Goal: Transaction & Acquisition: Book appointment/travel/reservation

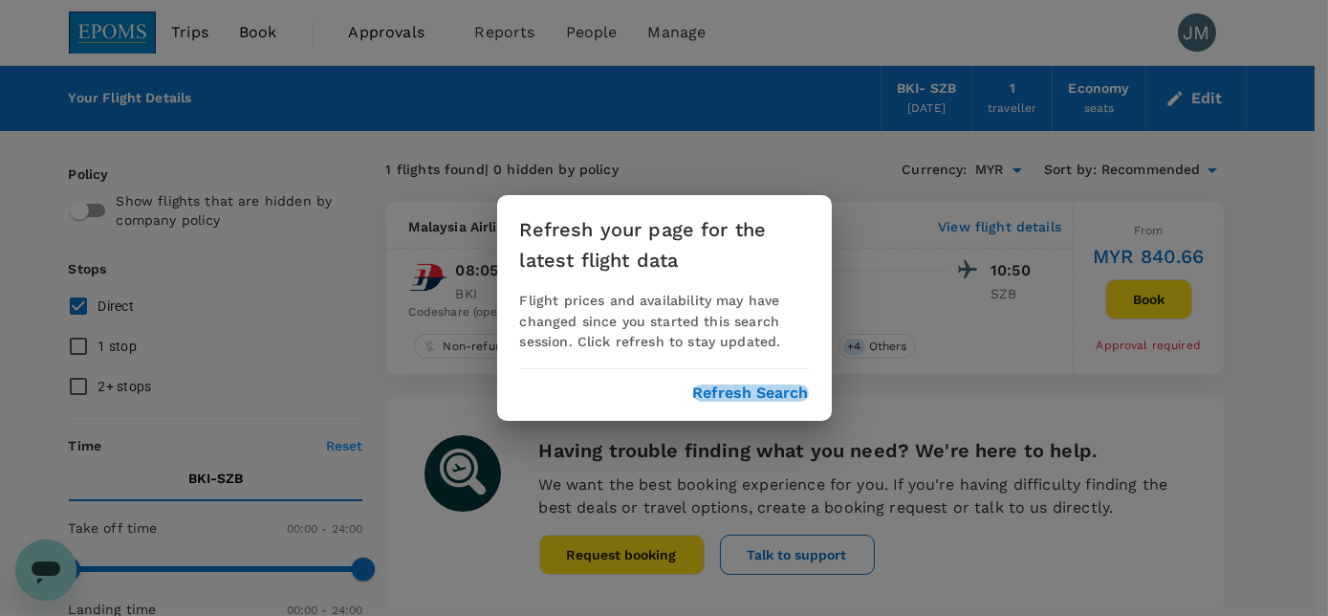
click at [766, 400] on button "Refresh Search" at bounding box center [751, 392] width 116 height 17
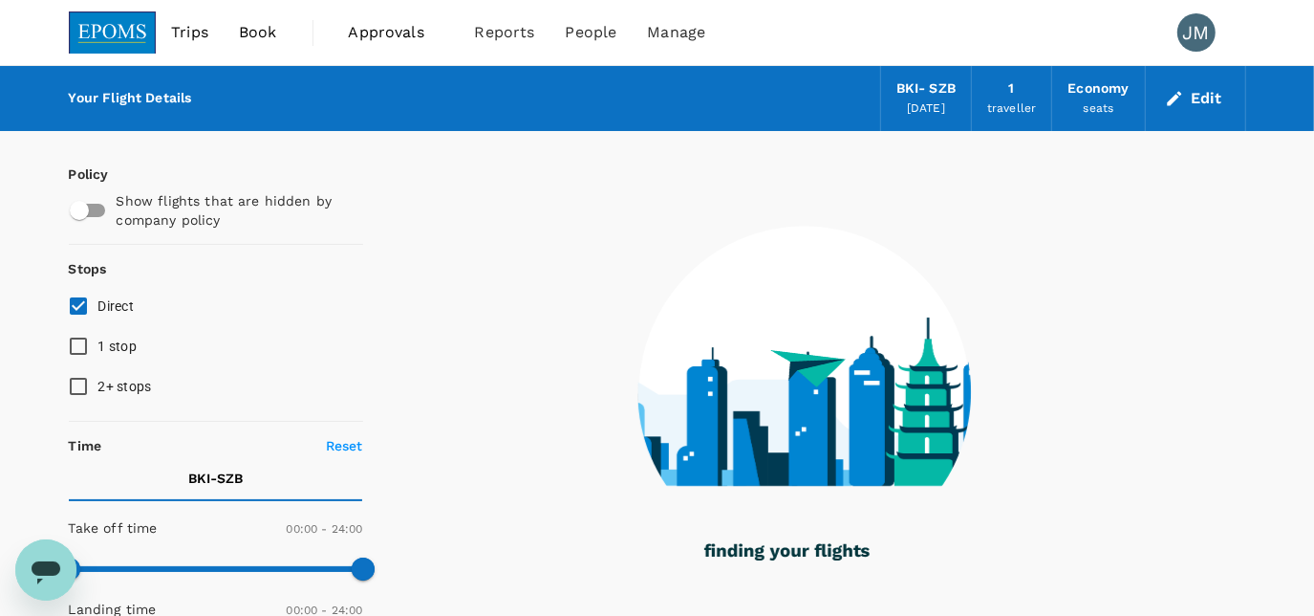
click at [282, 28] on link "Book" at bounding box center [258, 32] width 69 height 65
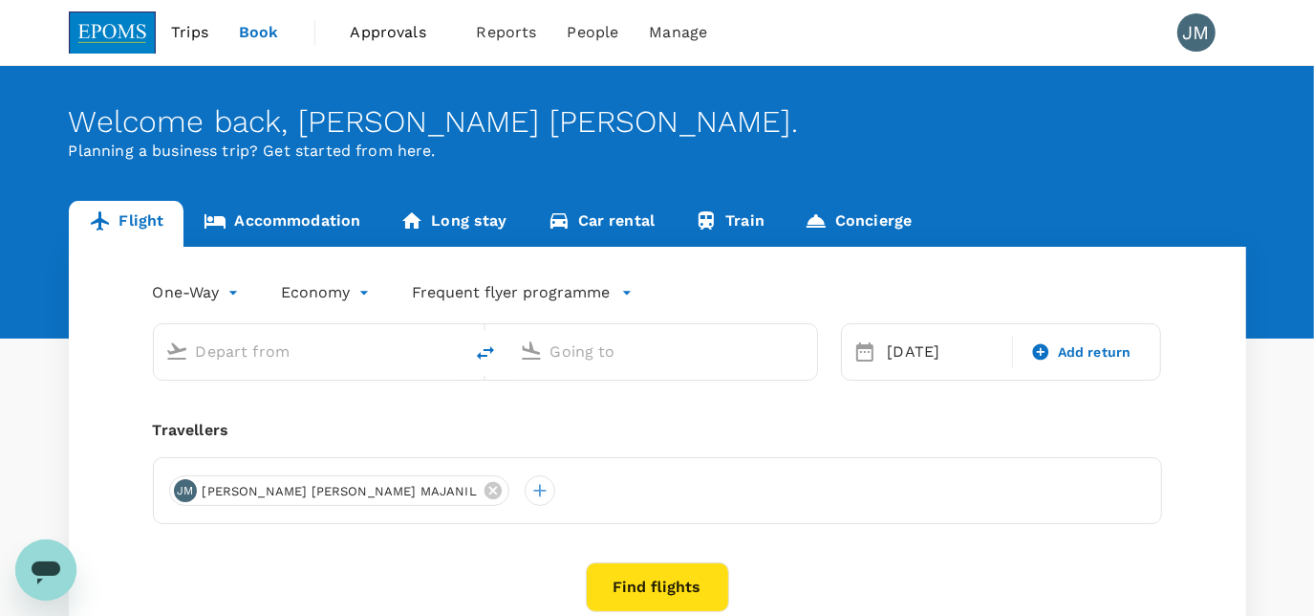
type input "Kota Kinabalu Intl (BKI)"
type input "Sultan [PERSON_NAME] [PERSON_NAME] (SZB)"
type input "Kota Kinabalu Intl (BKI)"
type input "Sultan [PERSON_NAME] [PERSON_NAME] (SZB)"
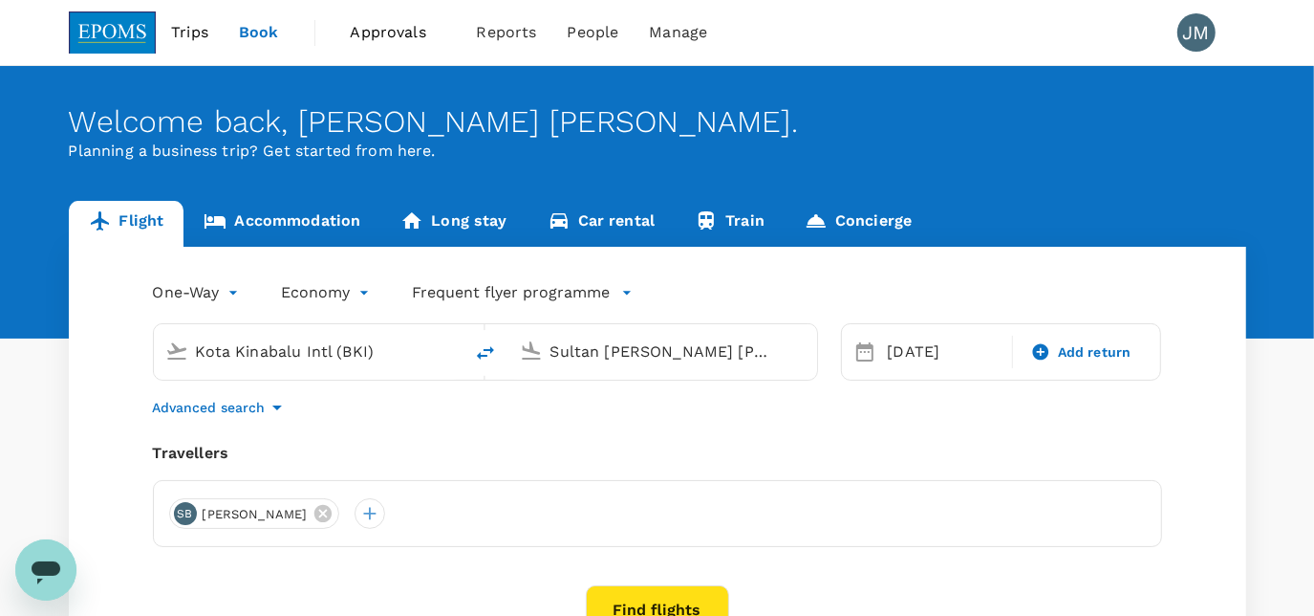
click at [226, 352] on input "Kota Kinabalu Intl (BKI)" at bounding box center [309, 351] width 227 height 30
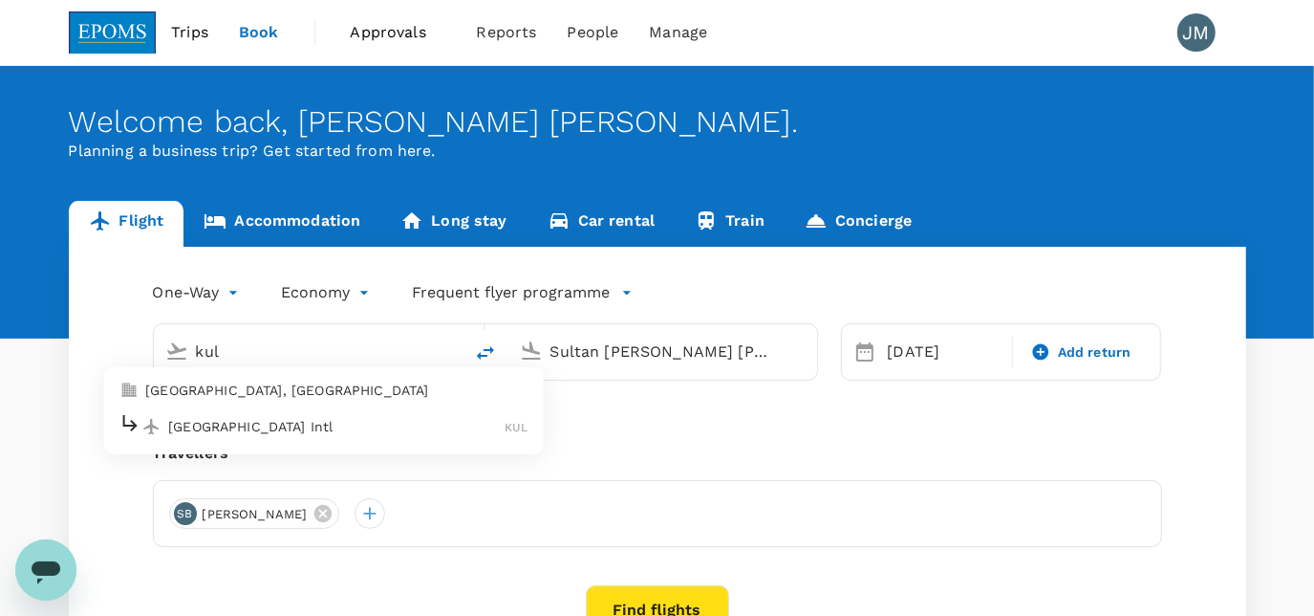
click at [296, 433] on p "[GEOGRAPHIC_DATA] Intl" at bounding box center [336, 426] width 336 height 19
type input "Kuala Lumpur Intl ([GEOGRAPHIC_DATA])"
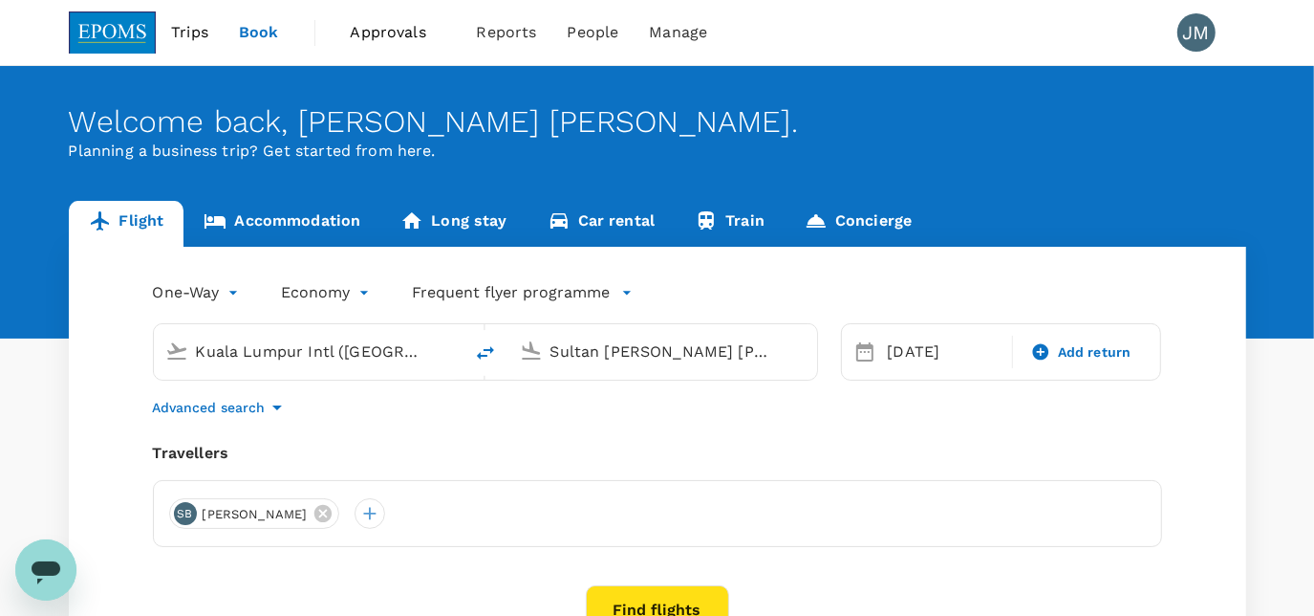
click at [644, 331] on div "Sultan [PERSON_NAME] [PERSON_NAME] (SZB)" at bounding box center [674, 348] width 263 height 38
click at [547, 423] on p "Miri Intl" at bounding box center [691, 426] width 336 height 19
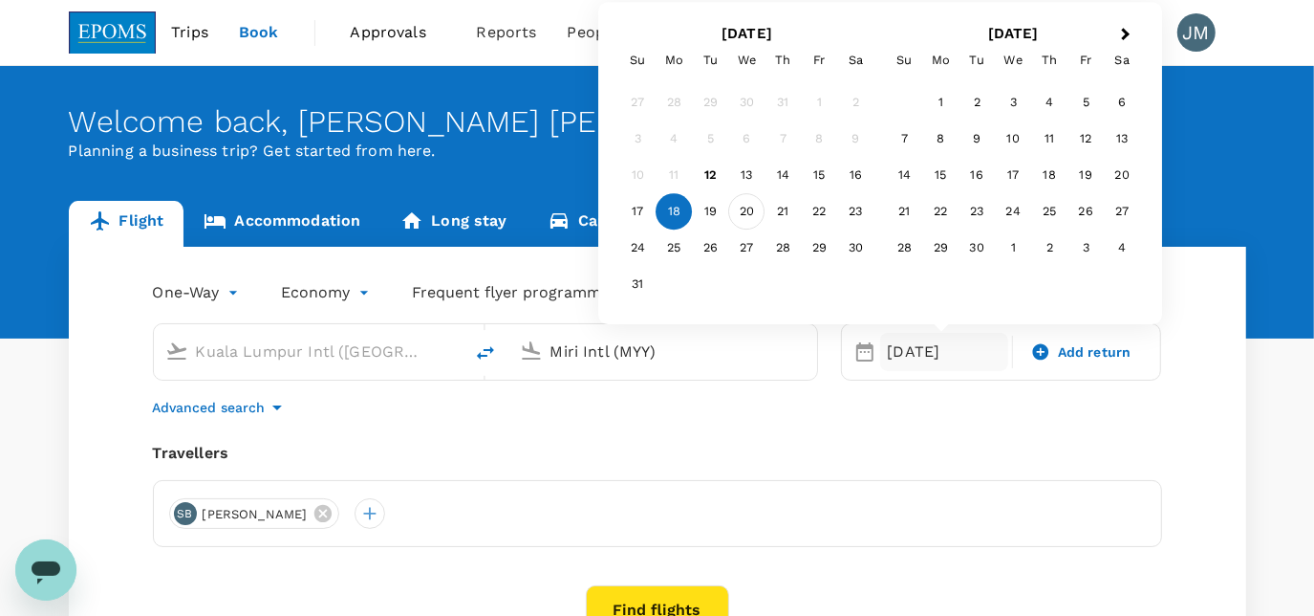
type input "Miri Intl (MYY)"
click at [753, 214] on div "20" at bounding box center [747, 212] width 36 height 36
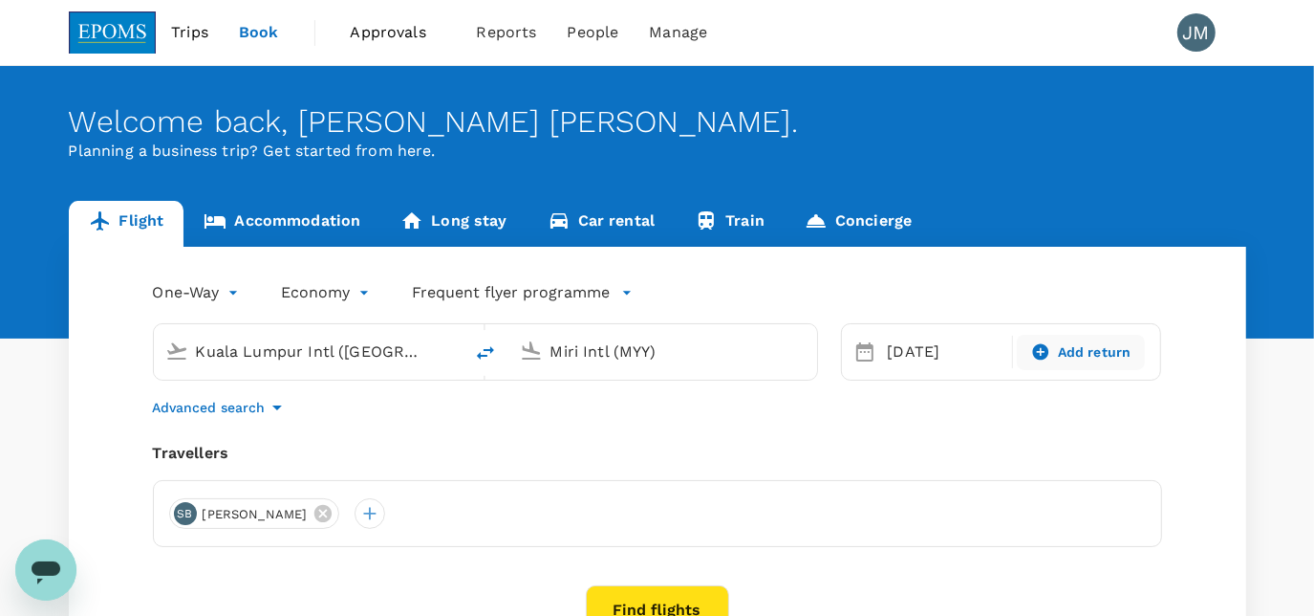
click at [1091, 357] on span "Add return" at bounding box center [1095, 352] width 74 height 20
type input "roundtrip"
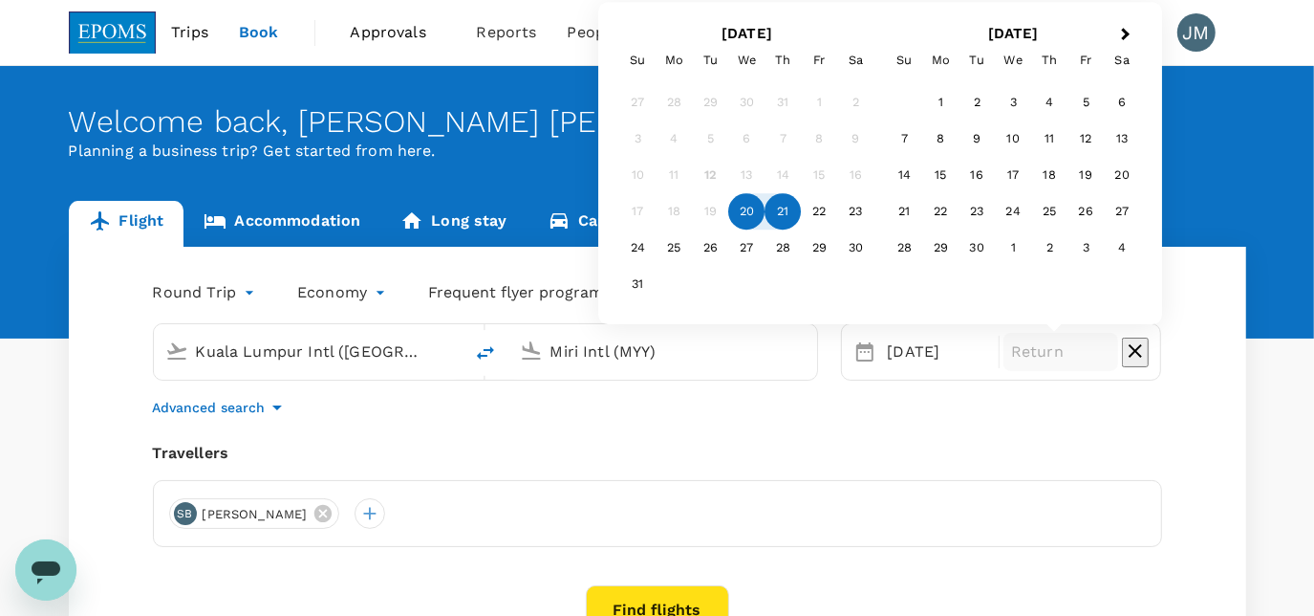
click at [782, 210] on div "21" at bounding box center [784, 212] width 36 height 36
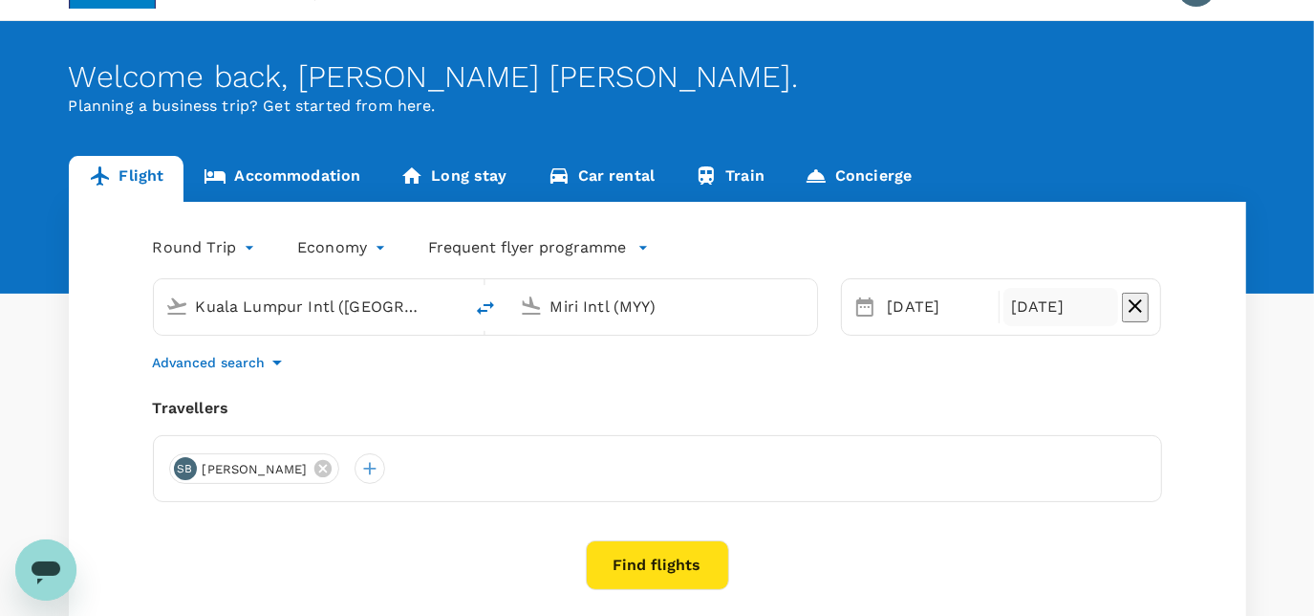
scroll to position [86, 0]
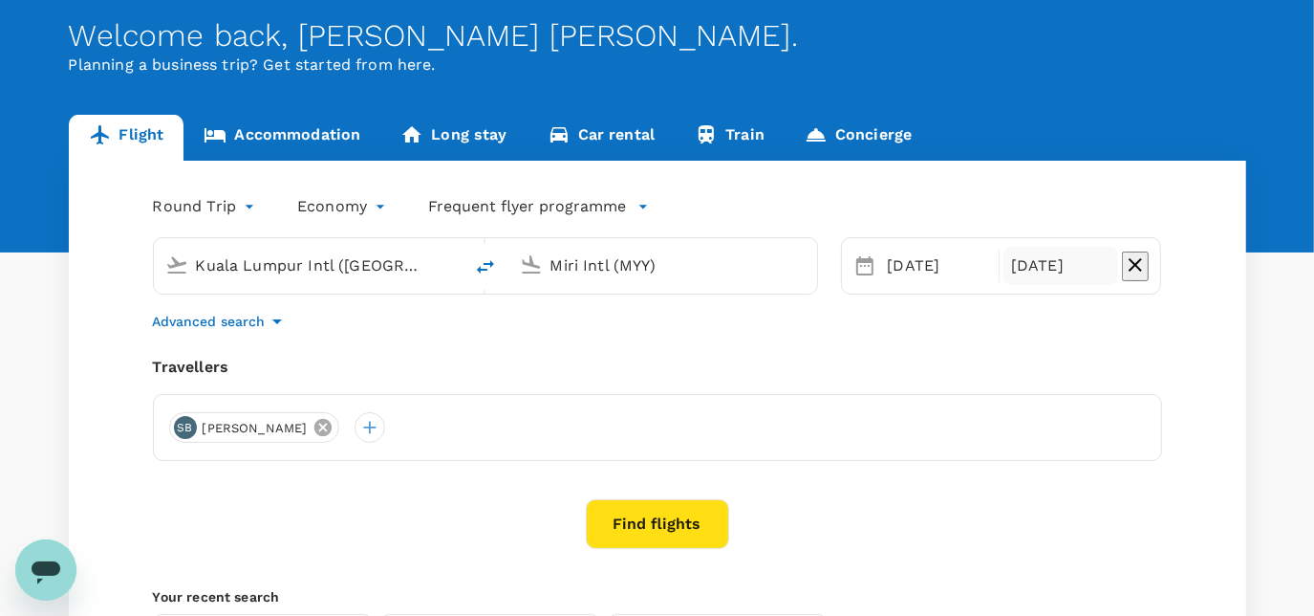
click at [334, 420] on icon at bounding box center [323, 427] width 21 height 21
click at [339, 424] on div at bounding box center [657, 427] width 1009 height 67
click at [191, 435] on div at bounding box center [184, 427] width 31 height 31
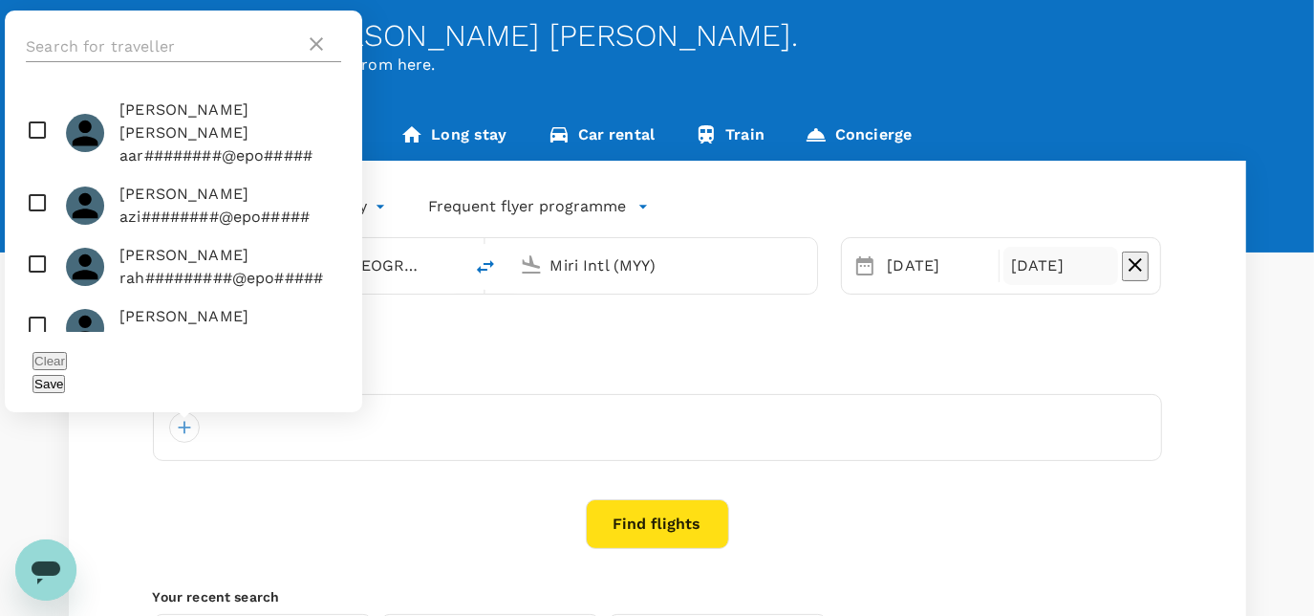
click at [240, 62] on input "text" at bounding box center [165, 47] width 279 height 31
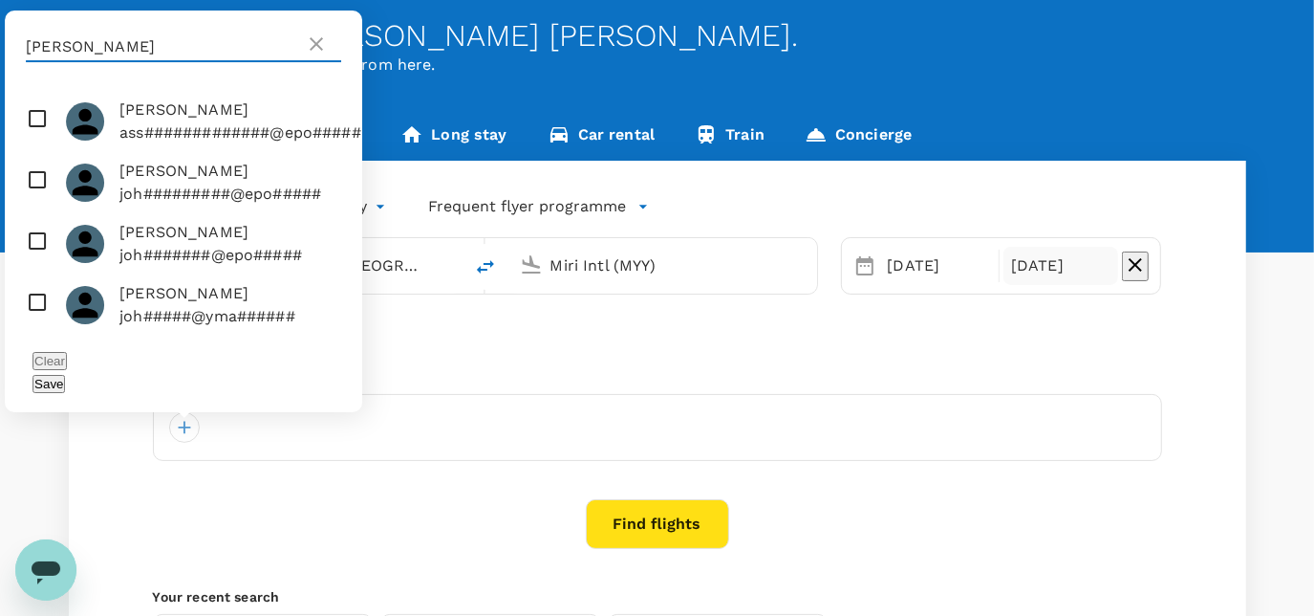
type input "[PERSON_NAME]"
click at [28, 213] on input "checkbox" at bounding box center [183, 182] width 357 height 61
checkbox input "true"
click at [65, 380] on button "Save" at bounding box center [48, 384] width 32 height 18
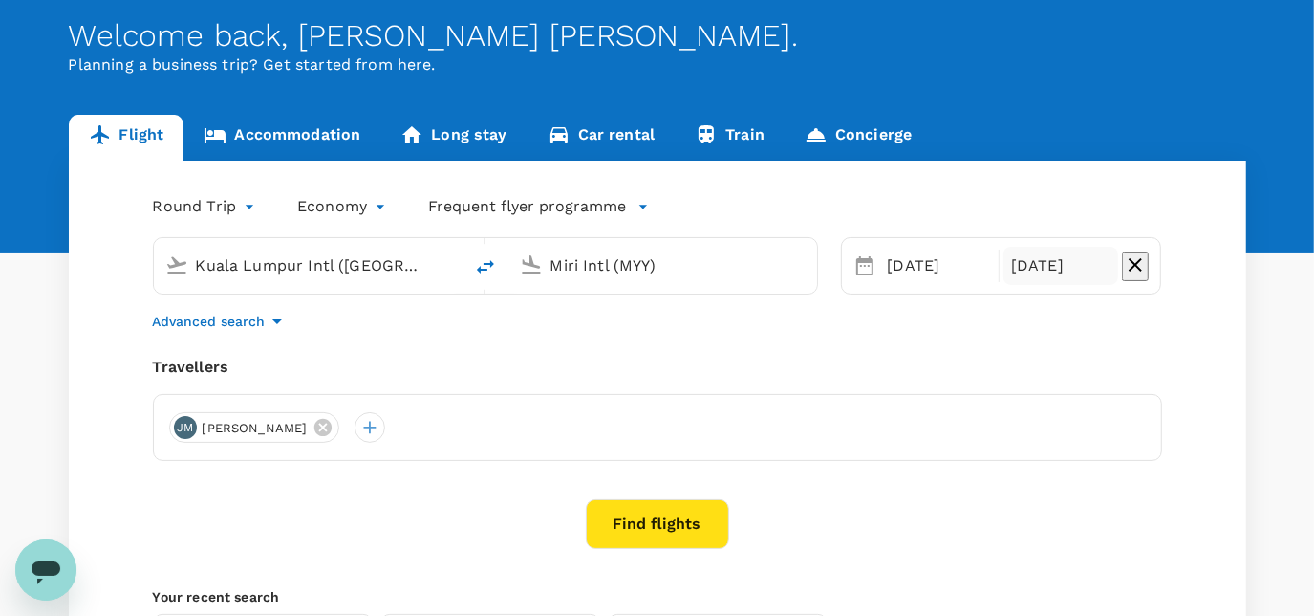
click at [632, 502] on button "Find flights" at bounding box center [657, 524] width 143 height 50
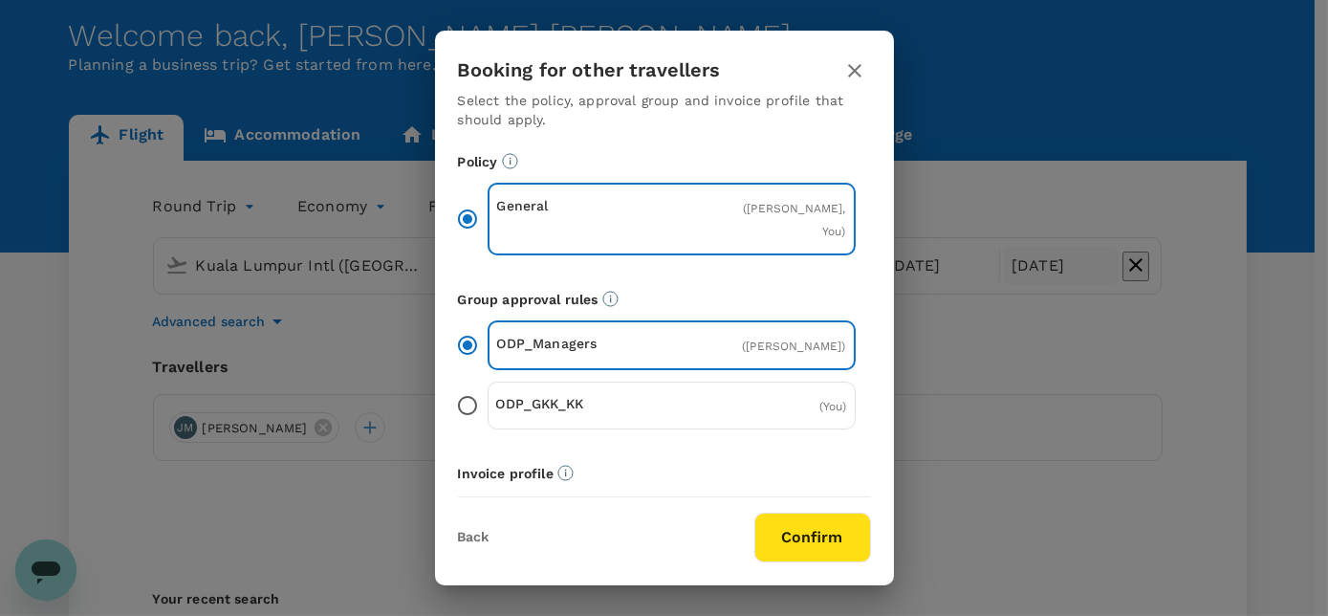
click at [830, 539] on button "Confirm" at bounding box center [812, 537] width 117 height 50
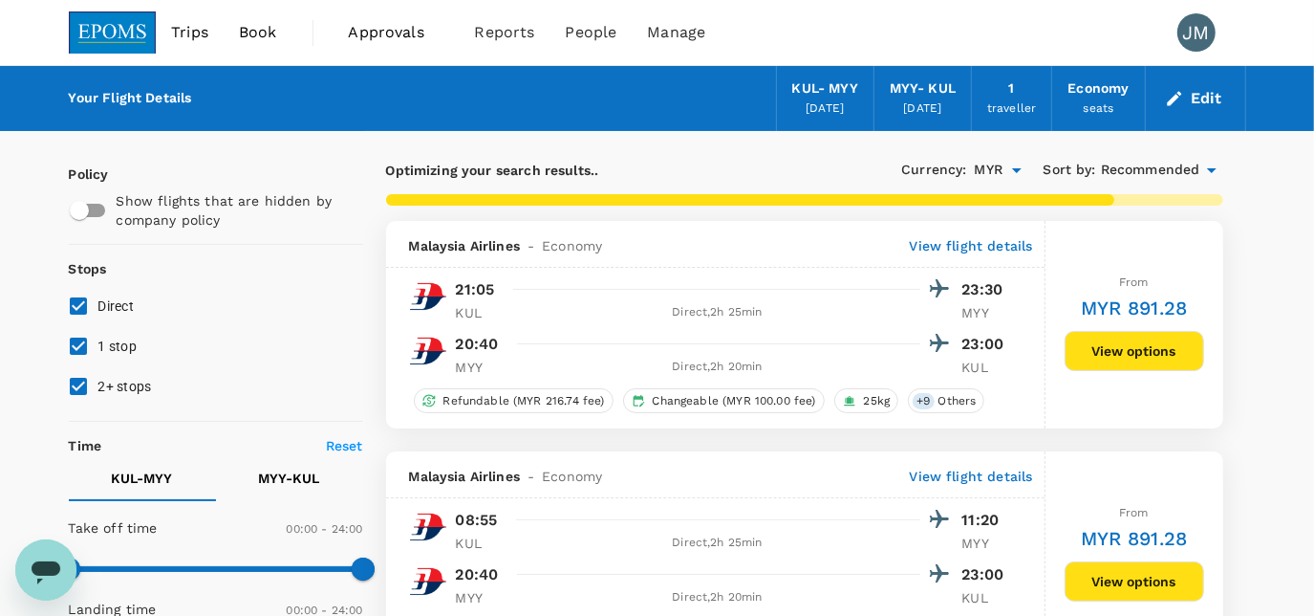
type input "800"
checkbox input "false"
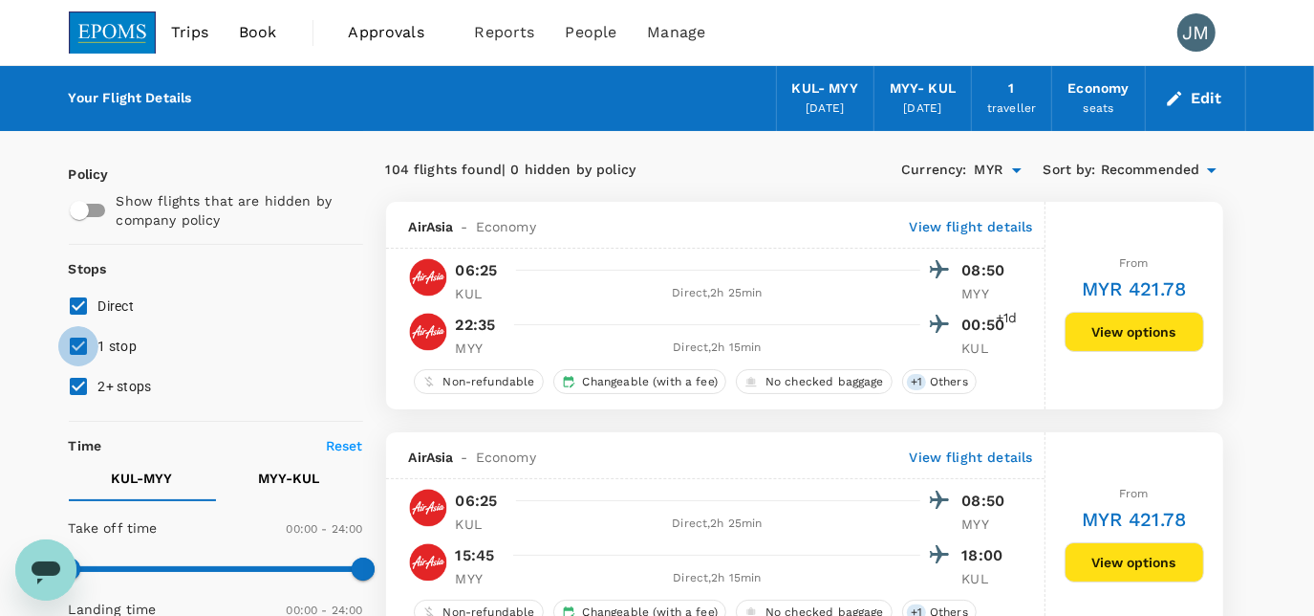
click at [72, 342] on input "1 stop" at bounding box center [78, 346] width 40 height 40
checkbox input "false"
click at [73, 384] on input "2+ stops" at bounding box center [78, 386] width 40 height 40
checkbox input "false"
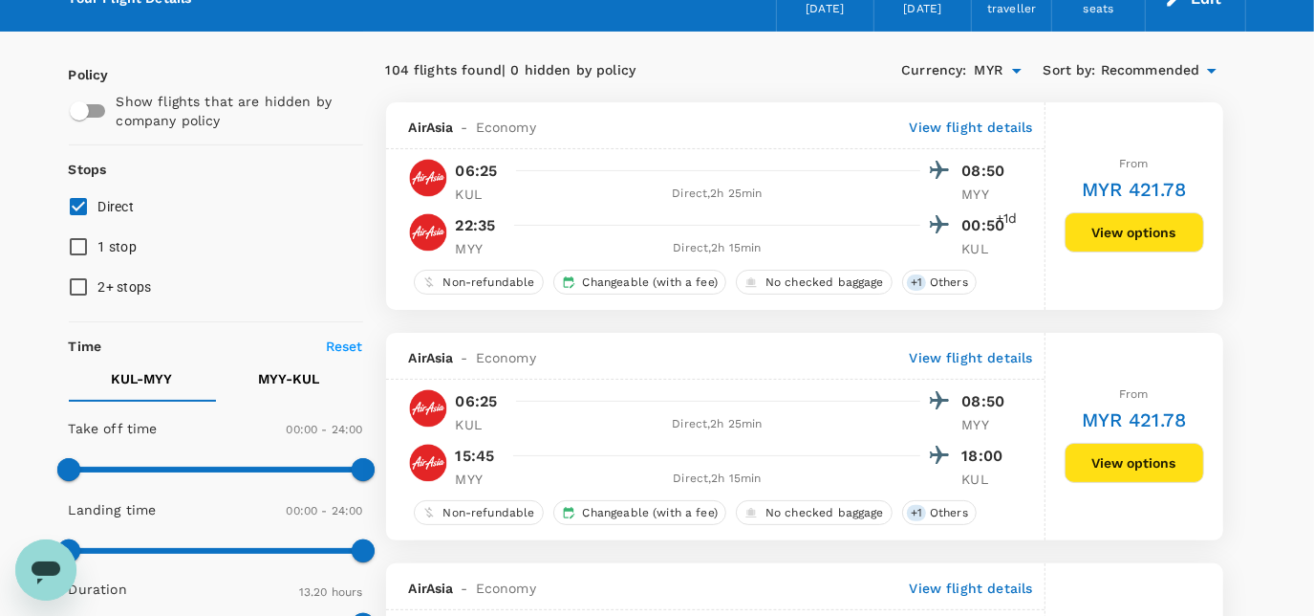
scroll to position [434, 0]
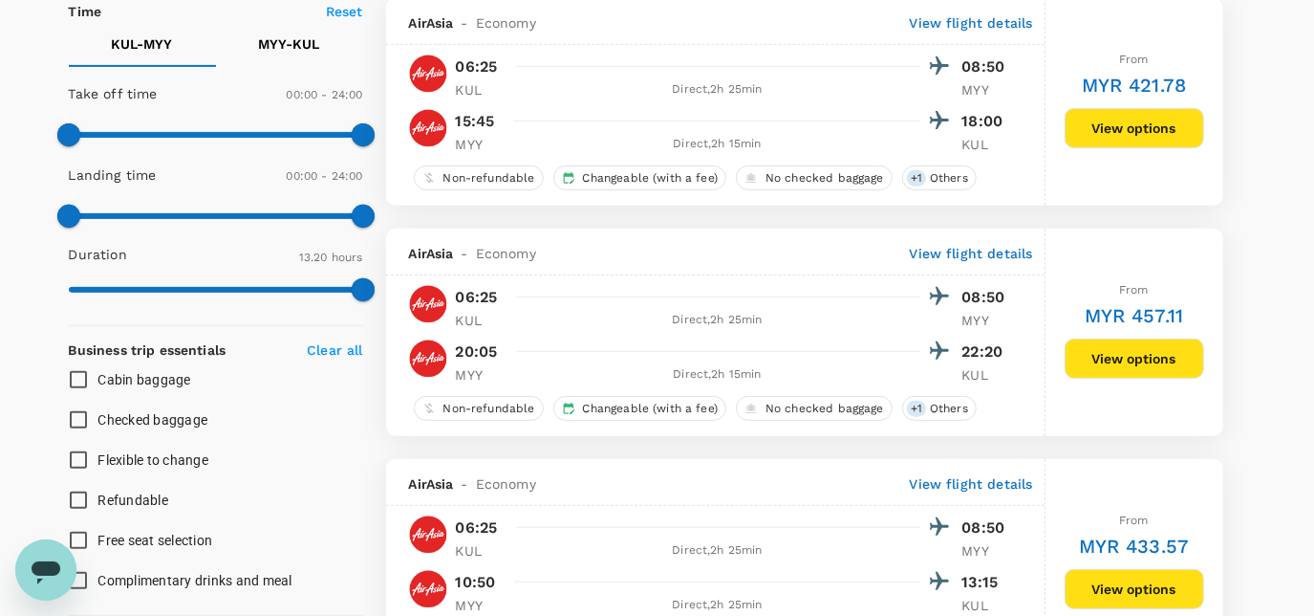
type input "MYR"
click at [84, 459] on input "Flexible to change" at bounding box center [78, 460] width 40 height 40
checkbox input "true"
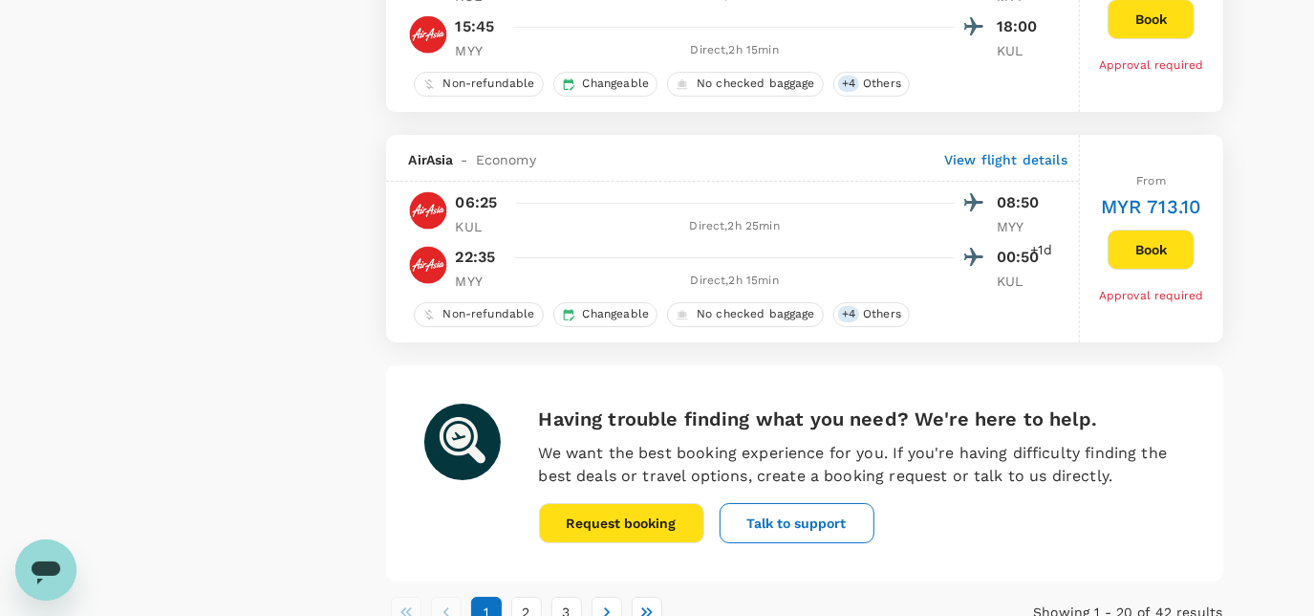
scroll to position [4560, 0]
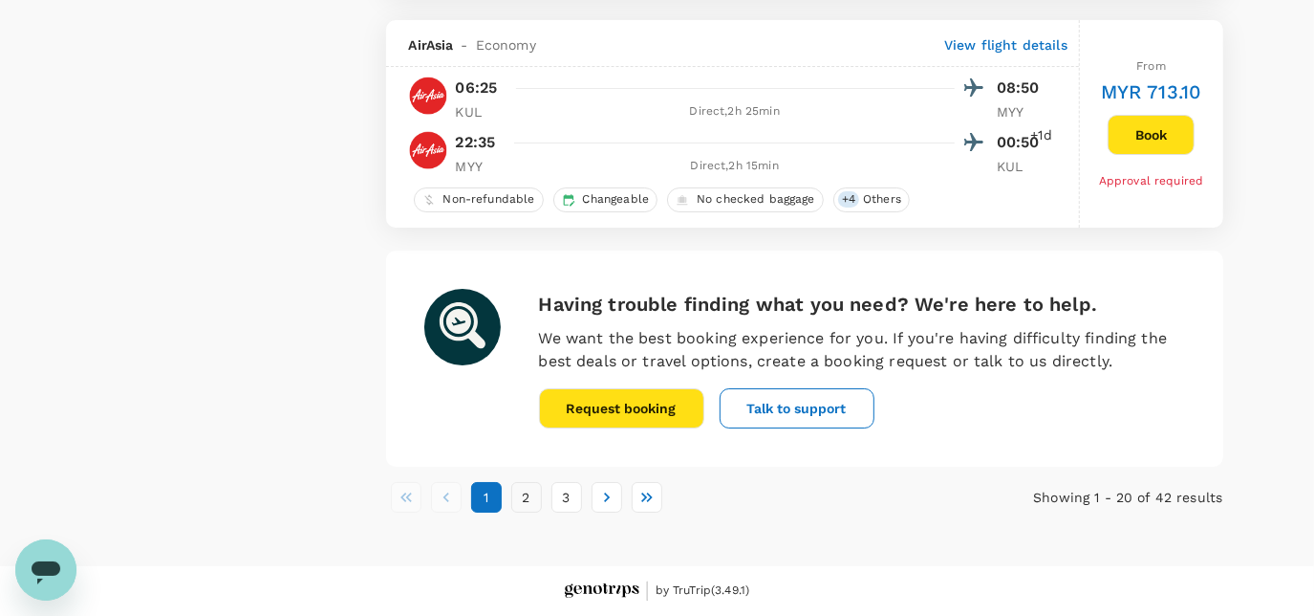
click at [518, 501] on button "2" at bounding box center [526, 497] width 31 height 31
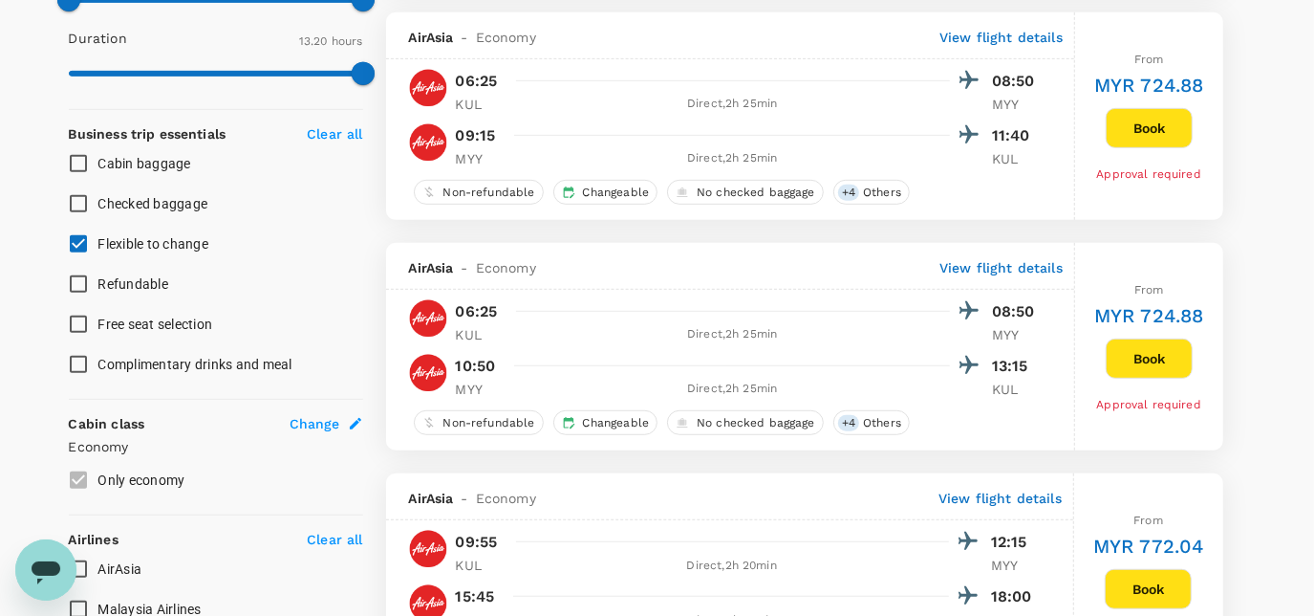
scroll to position [998, 0]
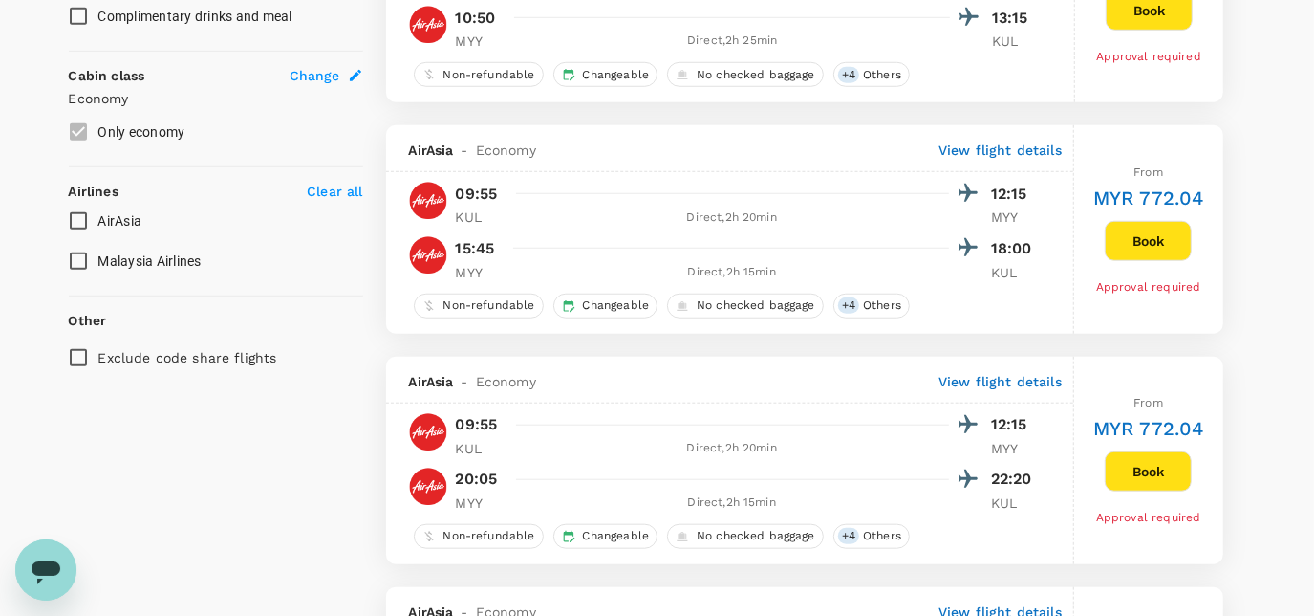
click at [80, 266] on input "Malaysia Airlines" at bounding box center [78, 261] width 40 height 40
checkbox input "true"
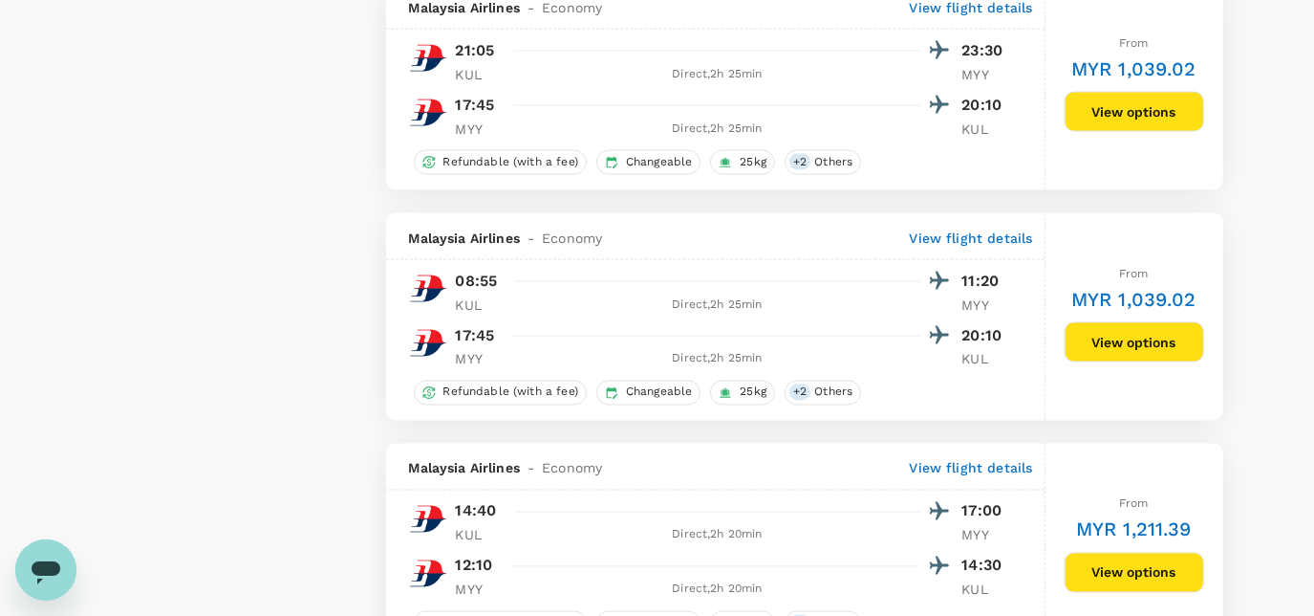
scroll to position [1998, 0]
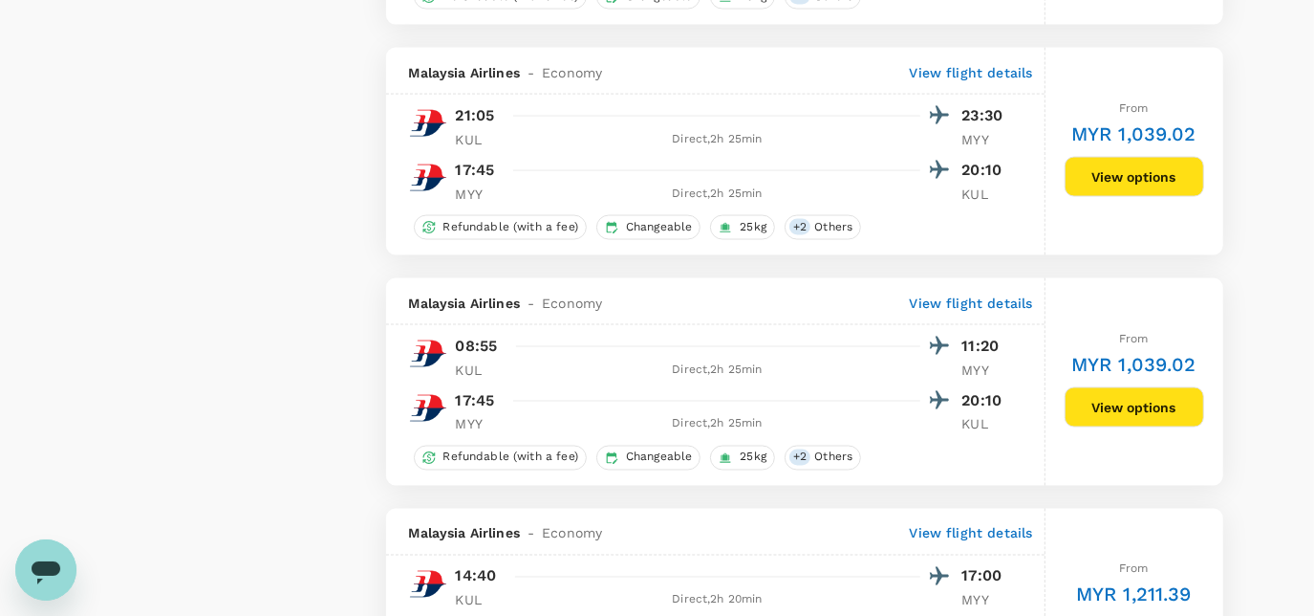
click at [1174, 405] on button "View options" at bounding box center [1135, 407] width 140 height 40
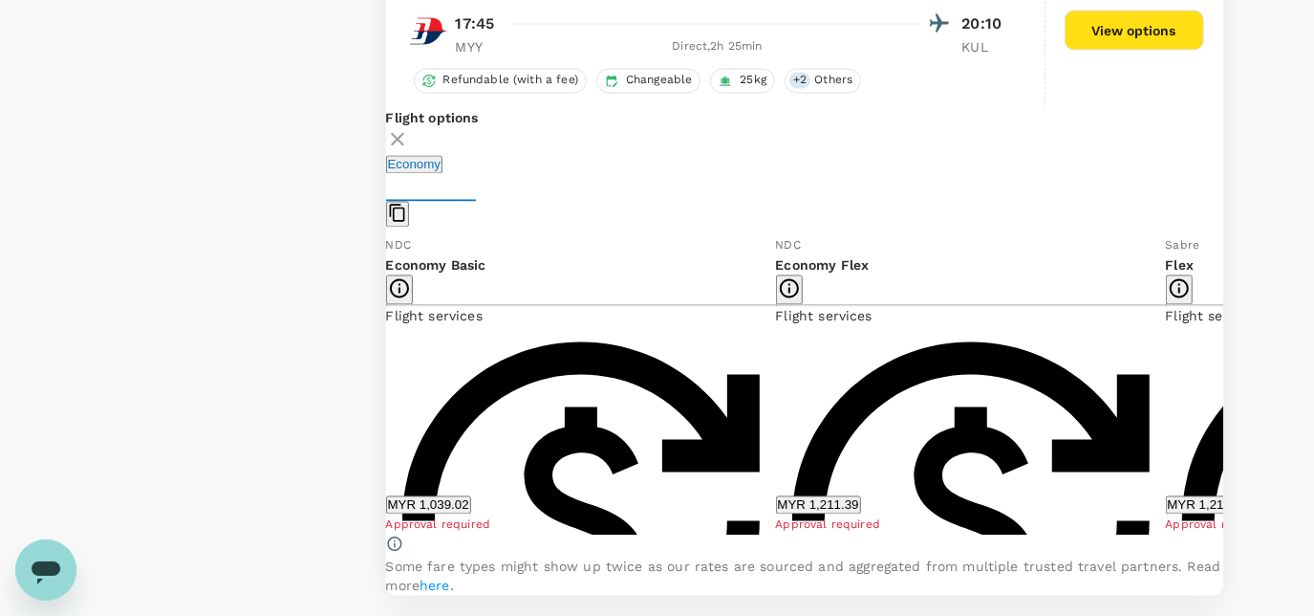
scroll to position [2449, 0]
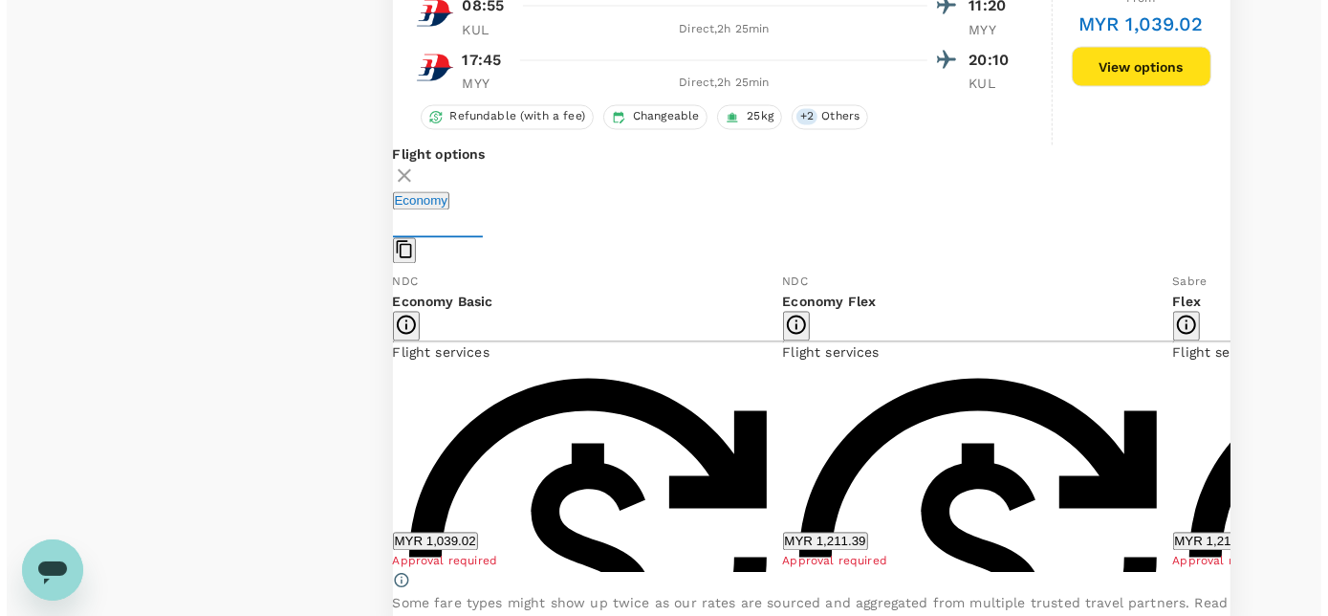
scroll to position [2363, 0]
